Goal: Find specific page/section: Find specific page/section

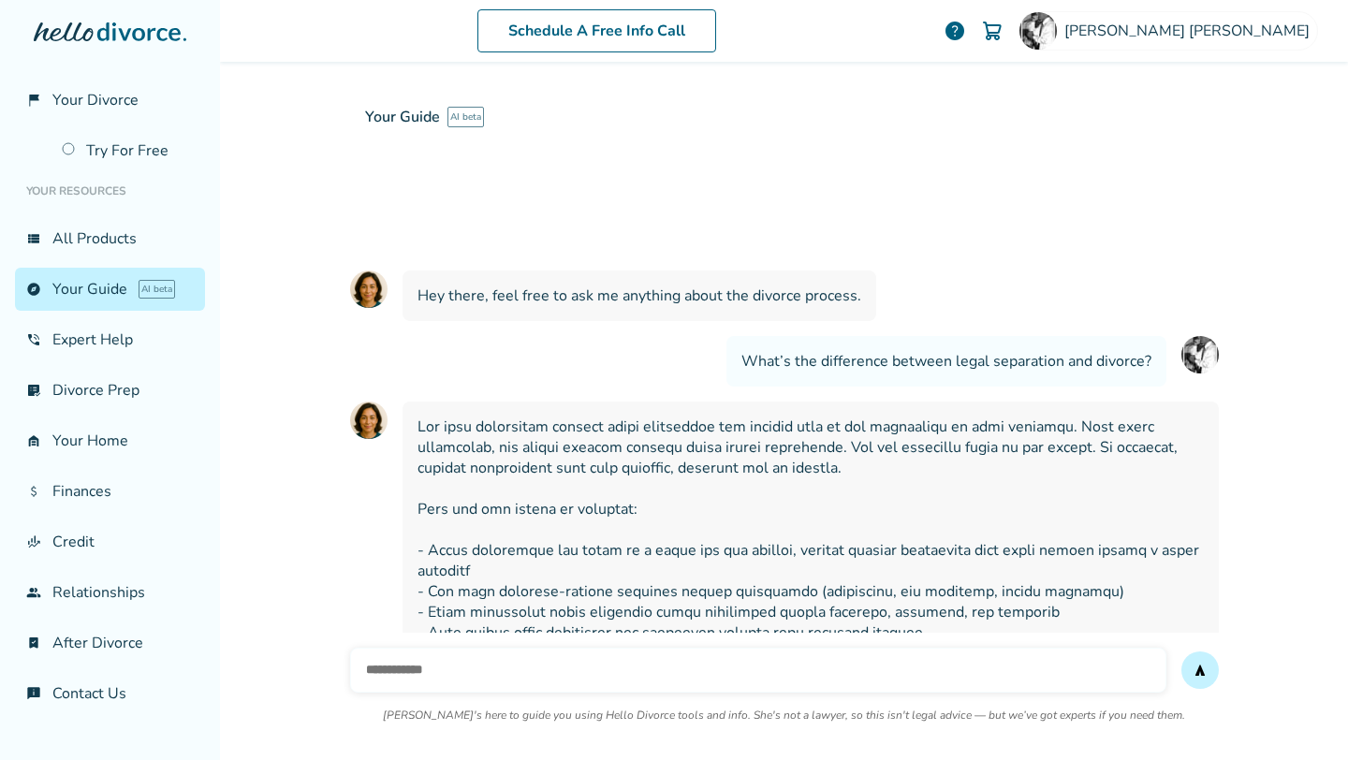
scroll to position [950, 0]
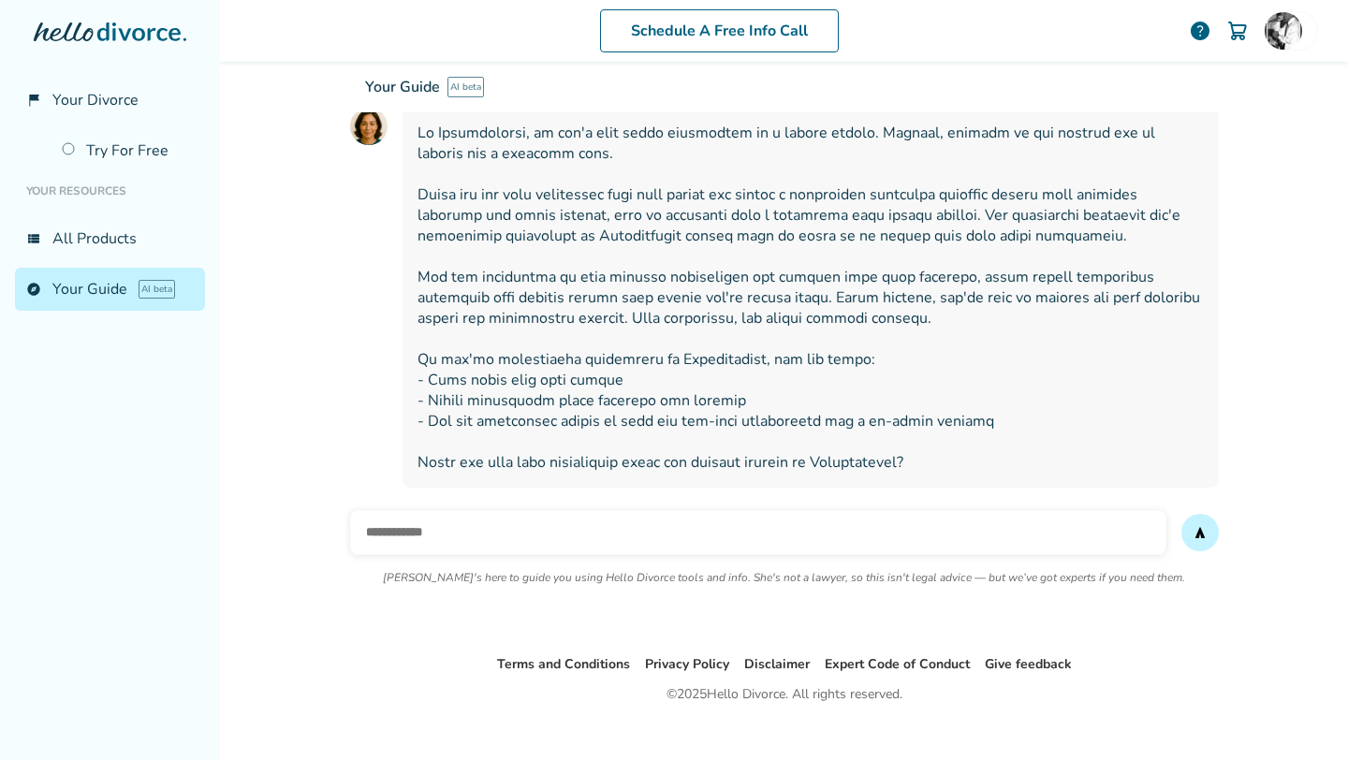
scroll to position [886, 0]
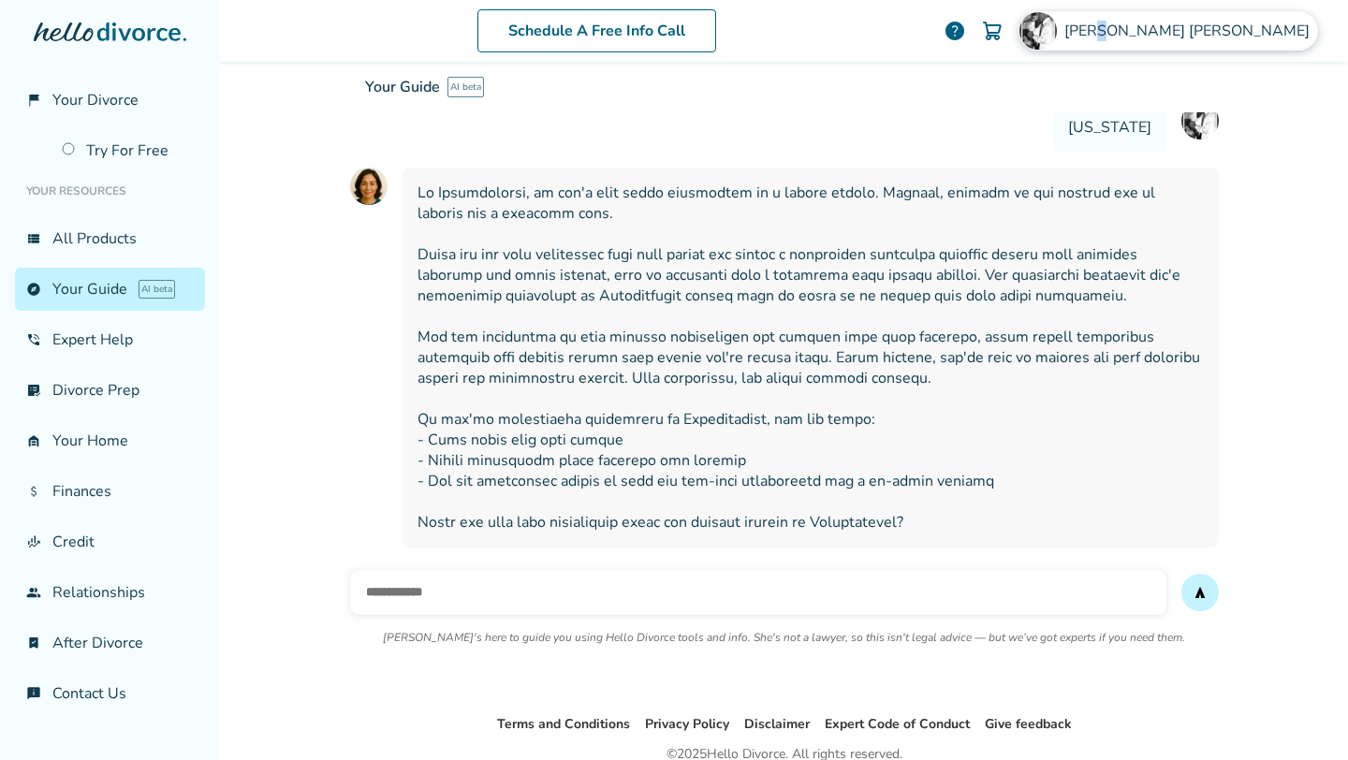
click at [1233, 37] on div "[PERSON_NAME]" at bounding box center [1168, 30] width 300 height 39
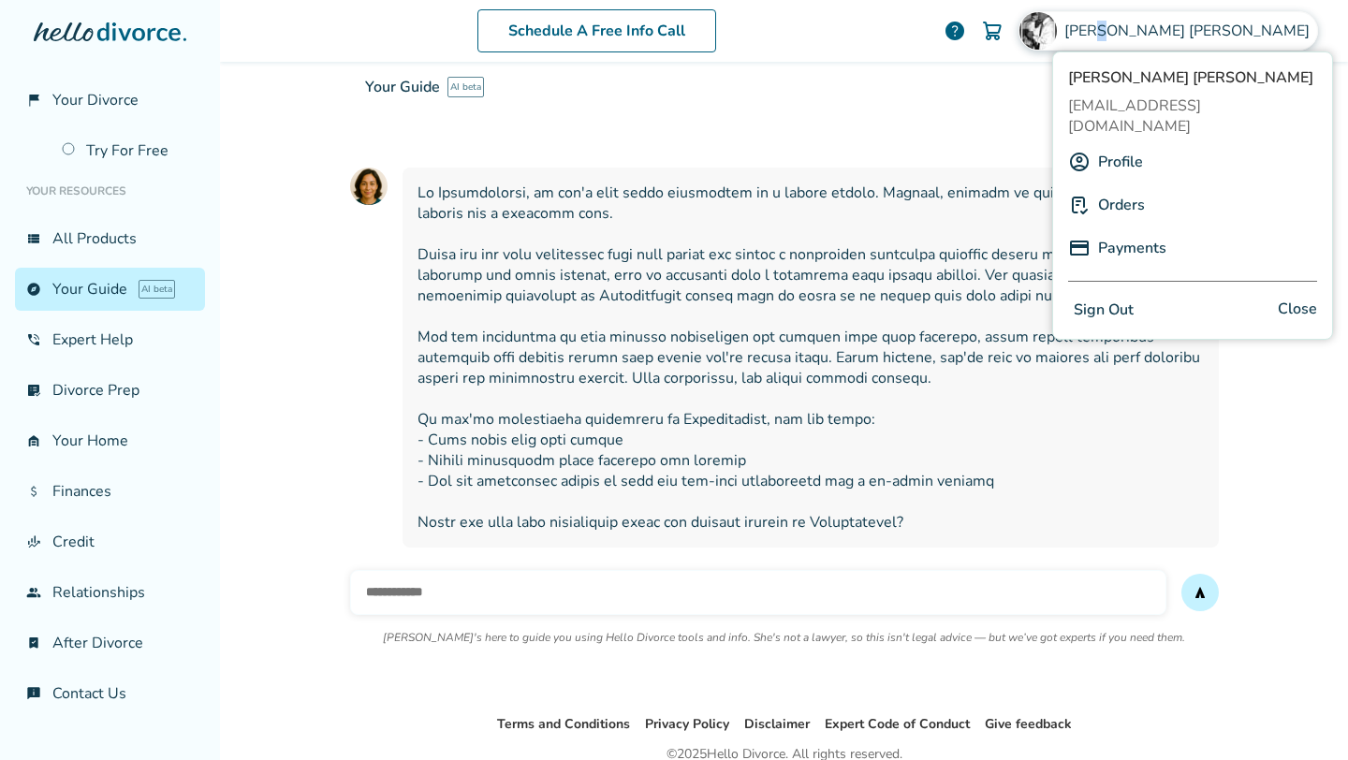
click at [1104, 187] on link "Orders" at bounding box center [1121, 205] width 47 height 36
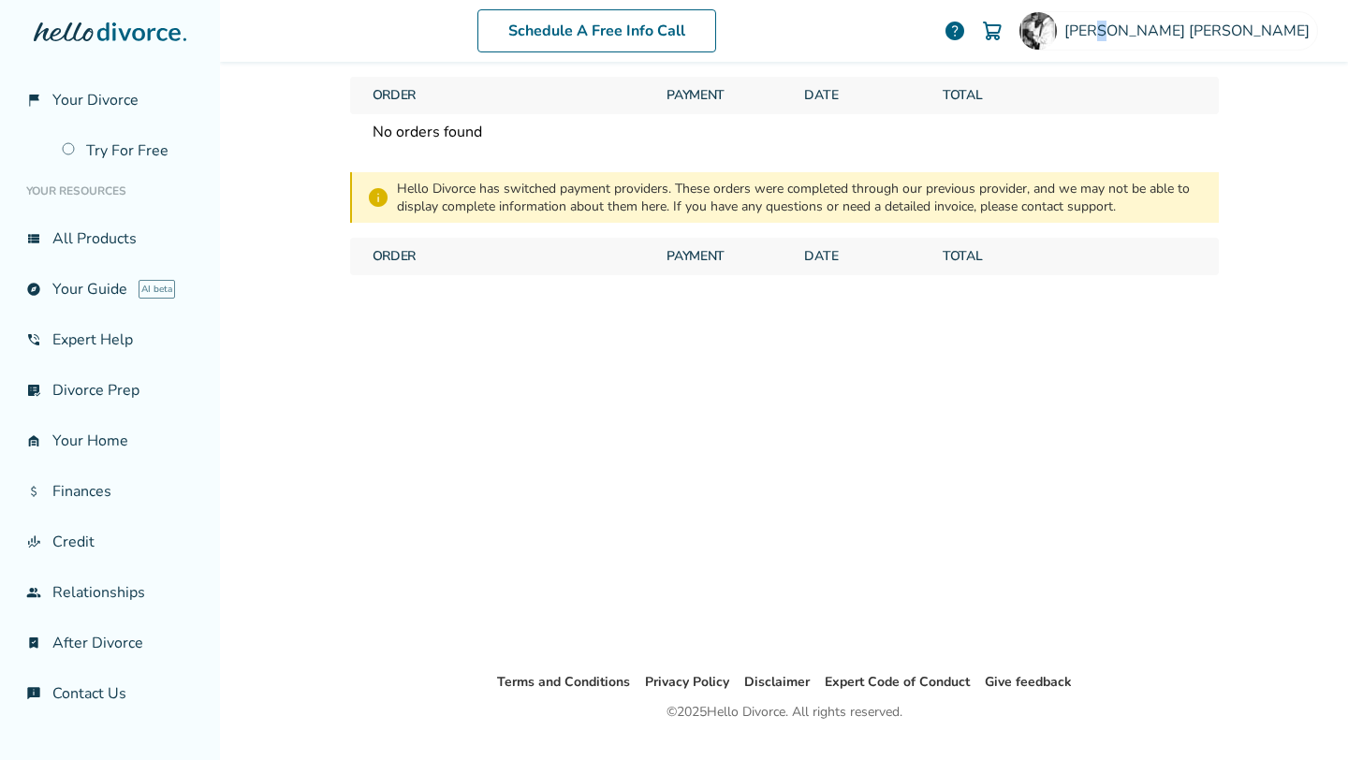
scroll to position [69, 0]
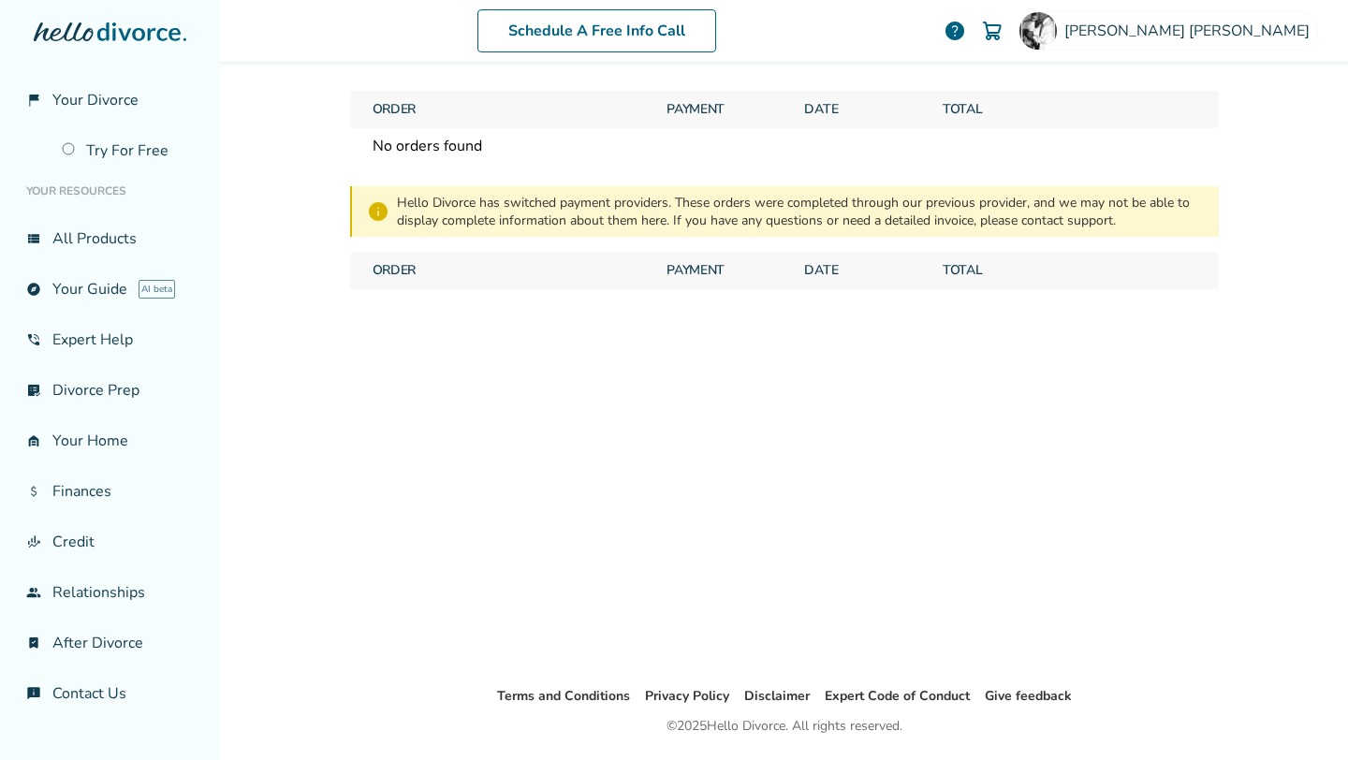
drag, startPoint x: 475, startPoint y: 288, endPoint x: 482, endPoint y: 275, distance: 14.7
click at [479, 282] on div "Orders Order Payment Date Total No orders found info Hello Divorce has switched…" at bounding box center [784, 339] width 899 height 693
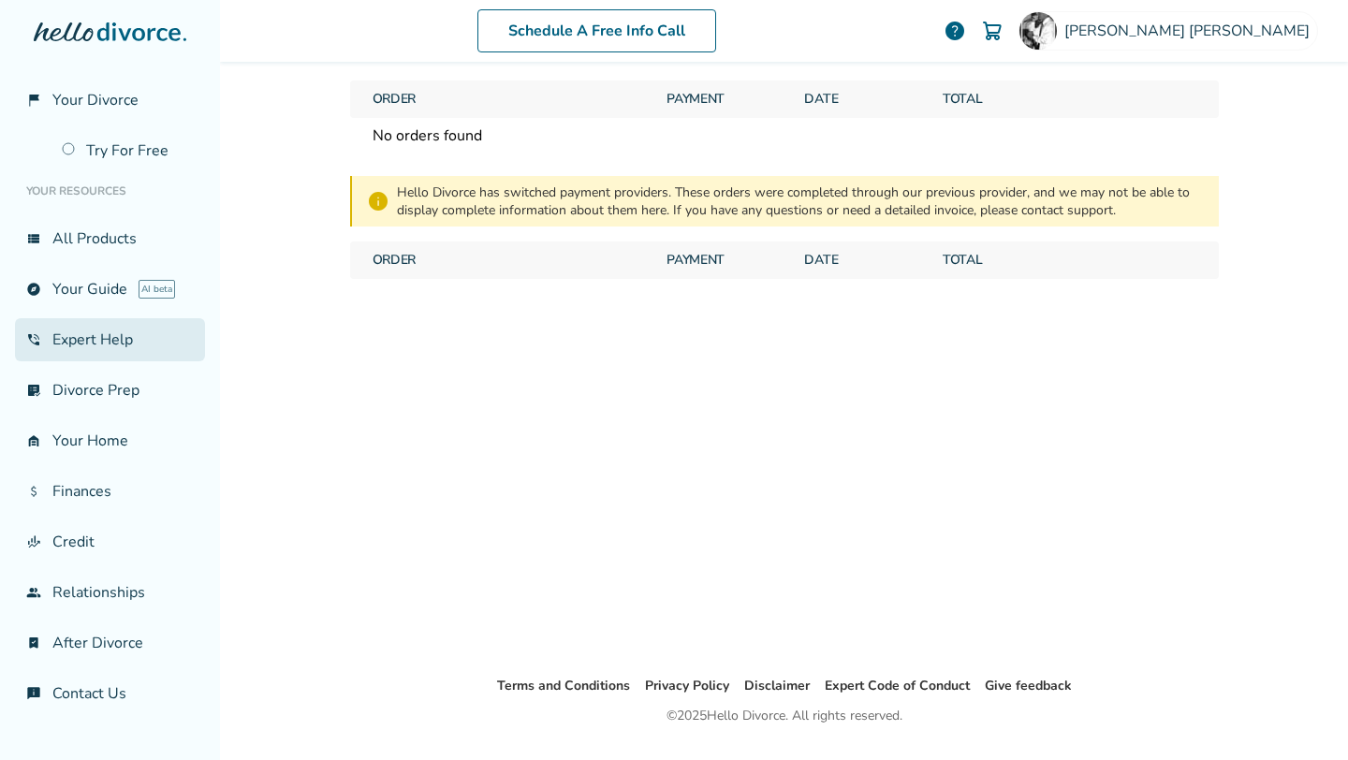
click at [94, 335] on link "phone_in_talk Expert Help" at bounding box center [110, 339] width 190 height 43
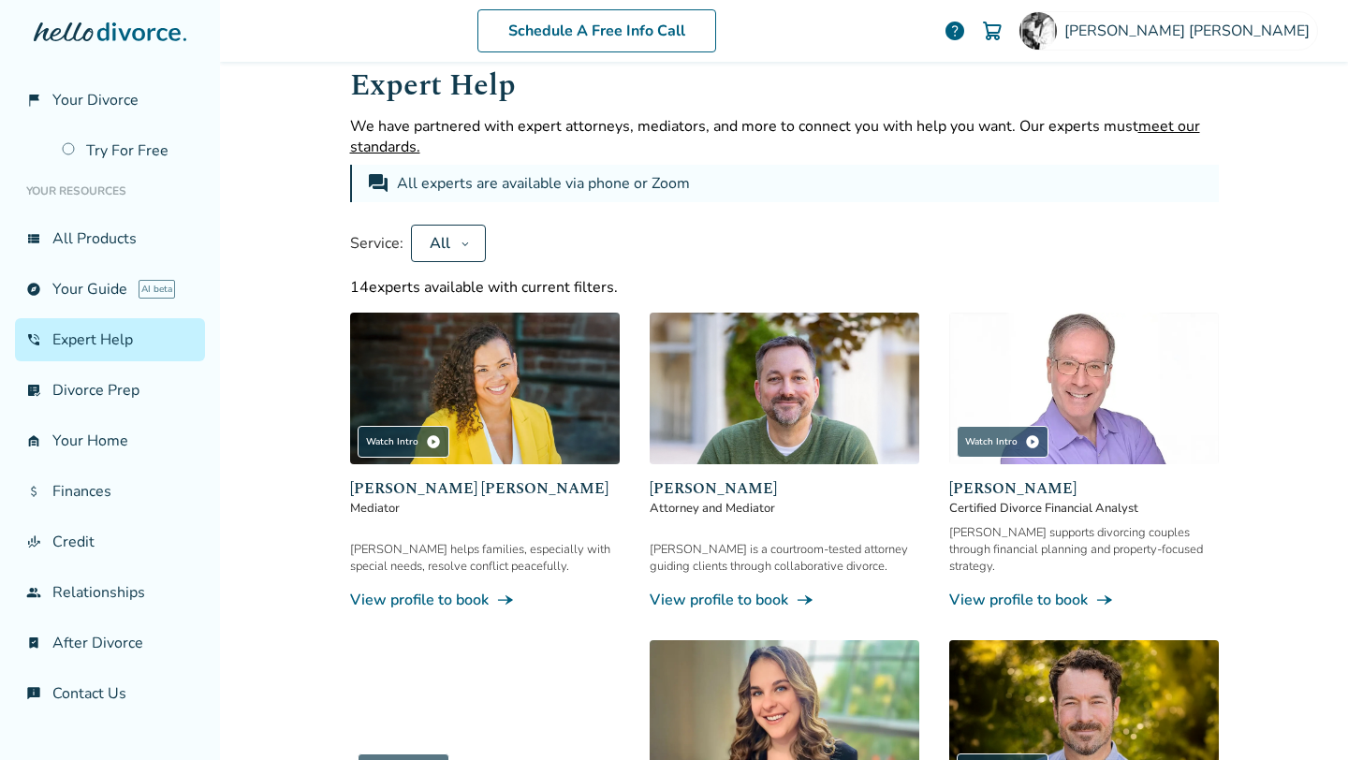
scroll to position [28, 0]
